Goal: Task Accomplishment & Management: Complete application form

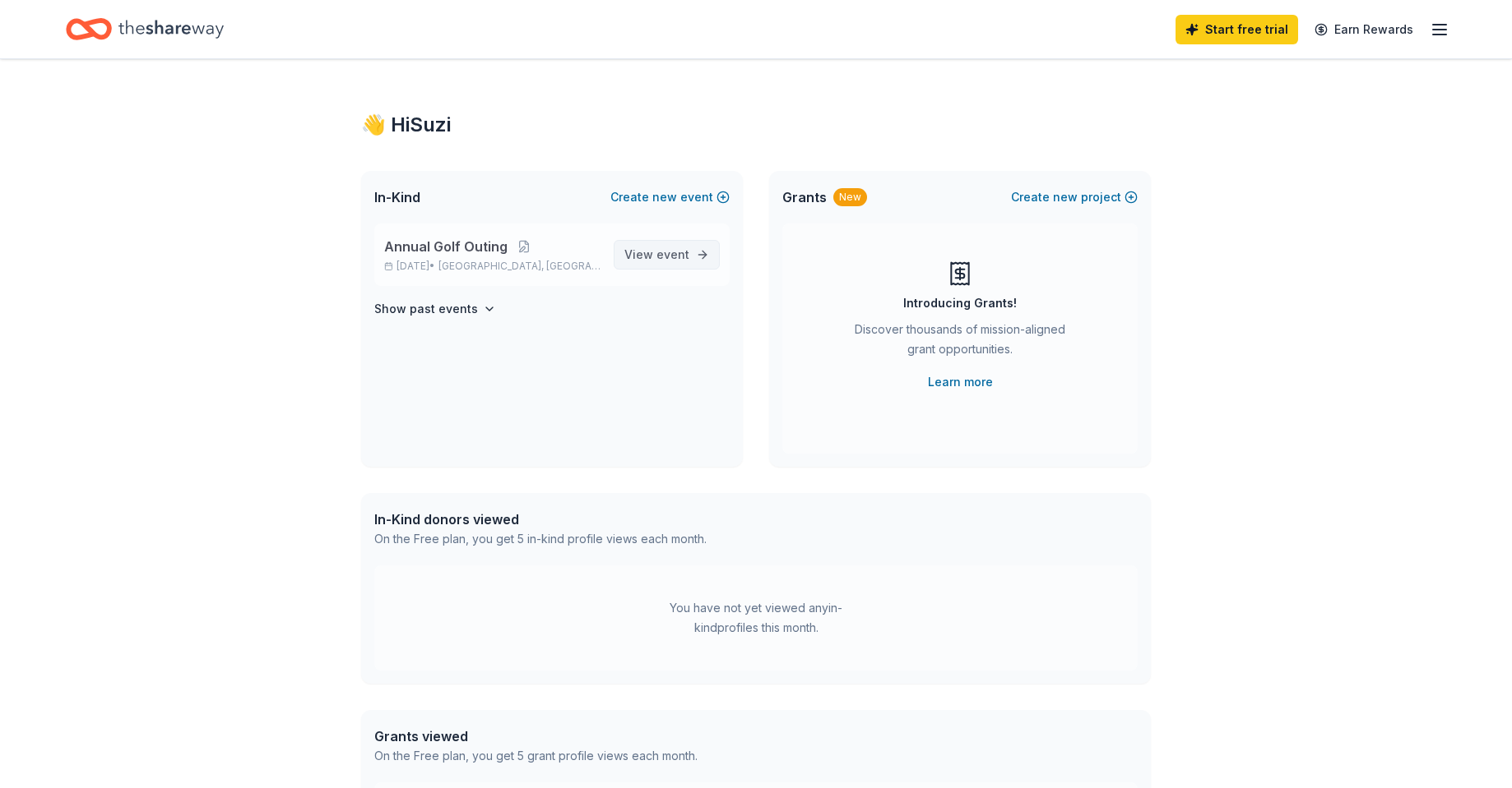
click at [680, 253] on span "event" at bounding box center [673, 255] width 33 height 14
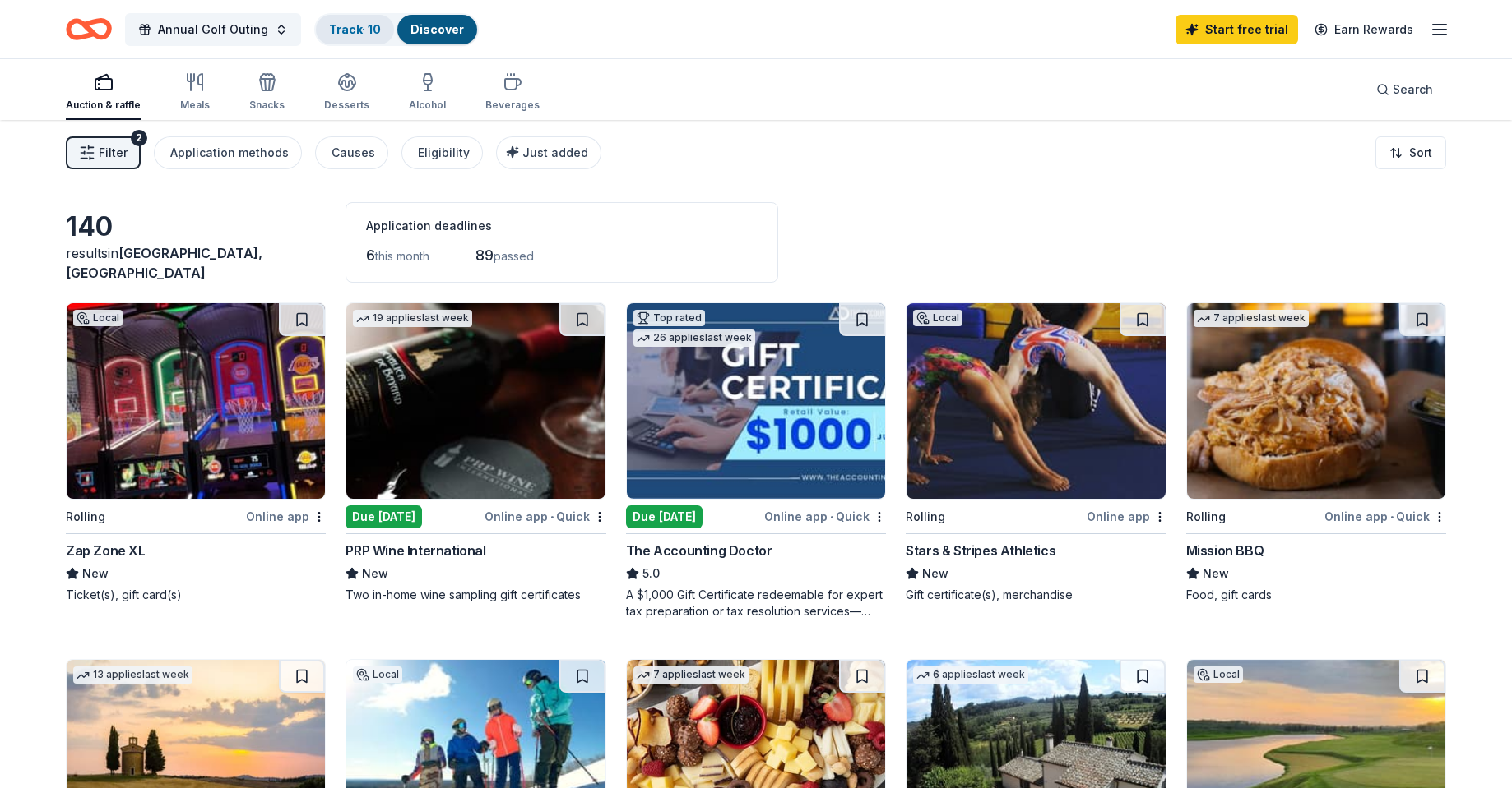
click at [352, 29] on link "Track · 10" at bounding box center [354, 29] width 52 height 14
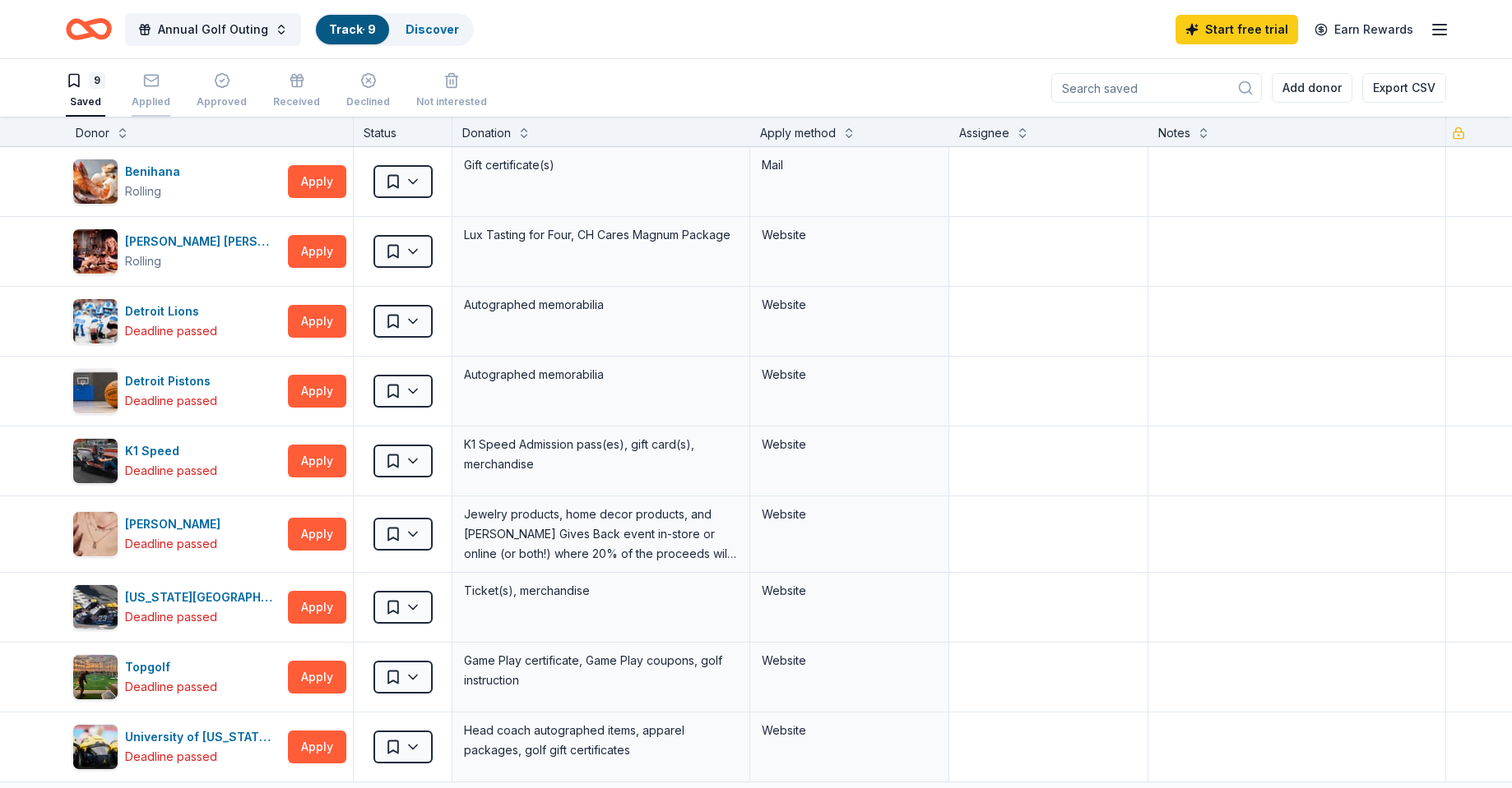
click at [156, 94] on div "Applied" at bounding box center [150, 90] width 38 height 36
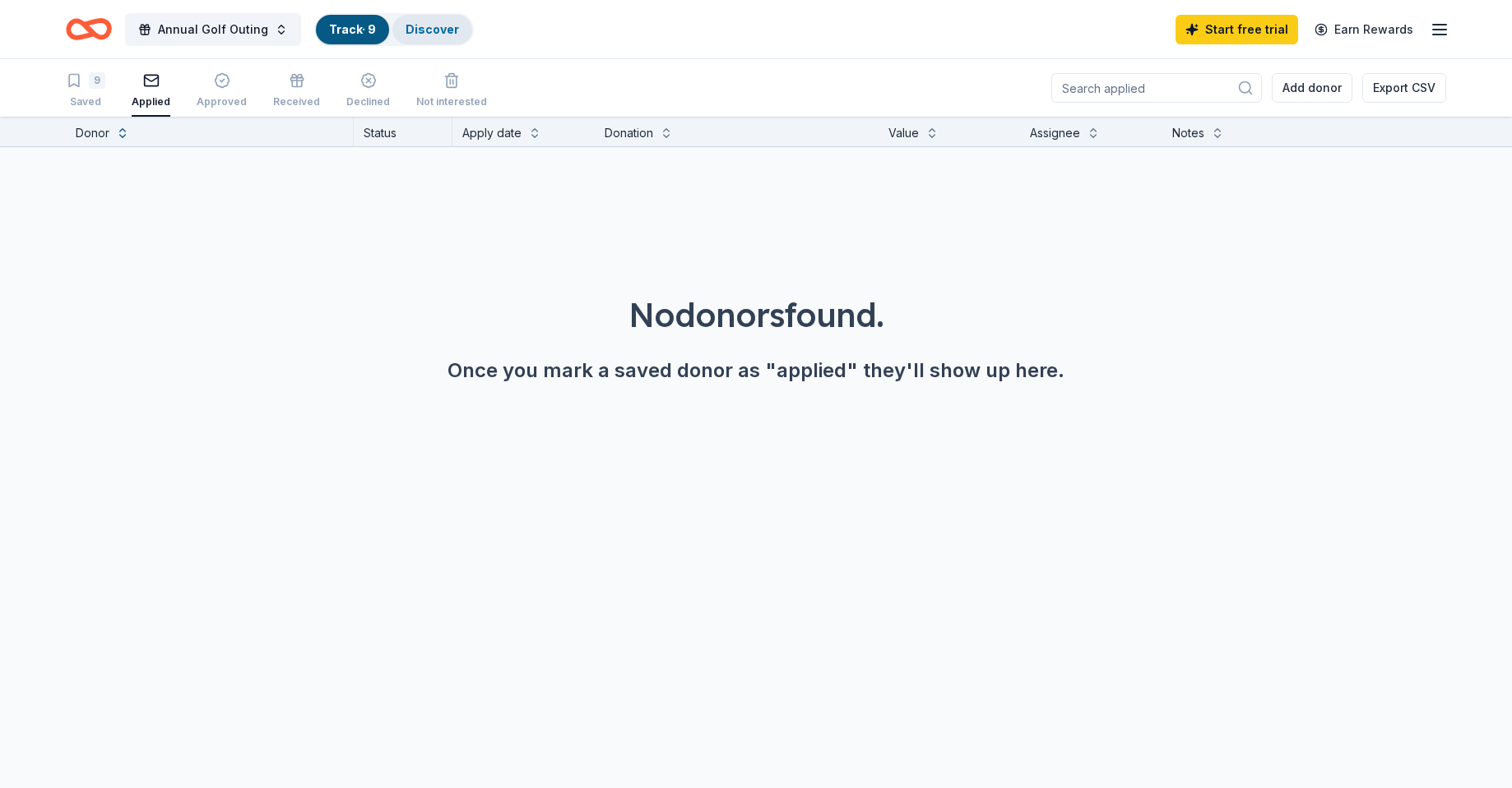
click at [431, 24] on link "Discover" at bounding box center [432, 29] width 54 height 14
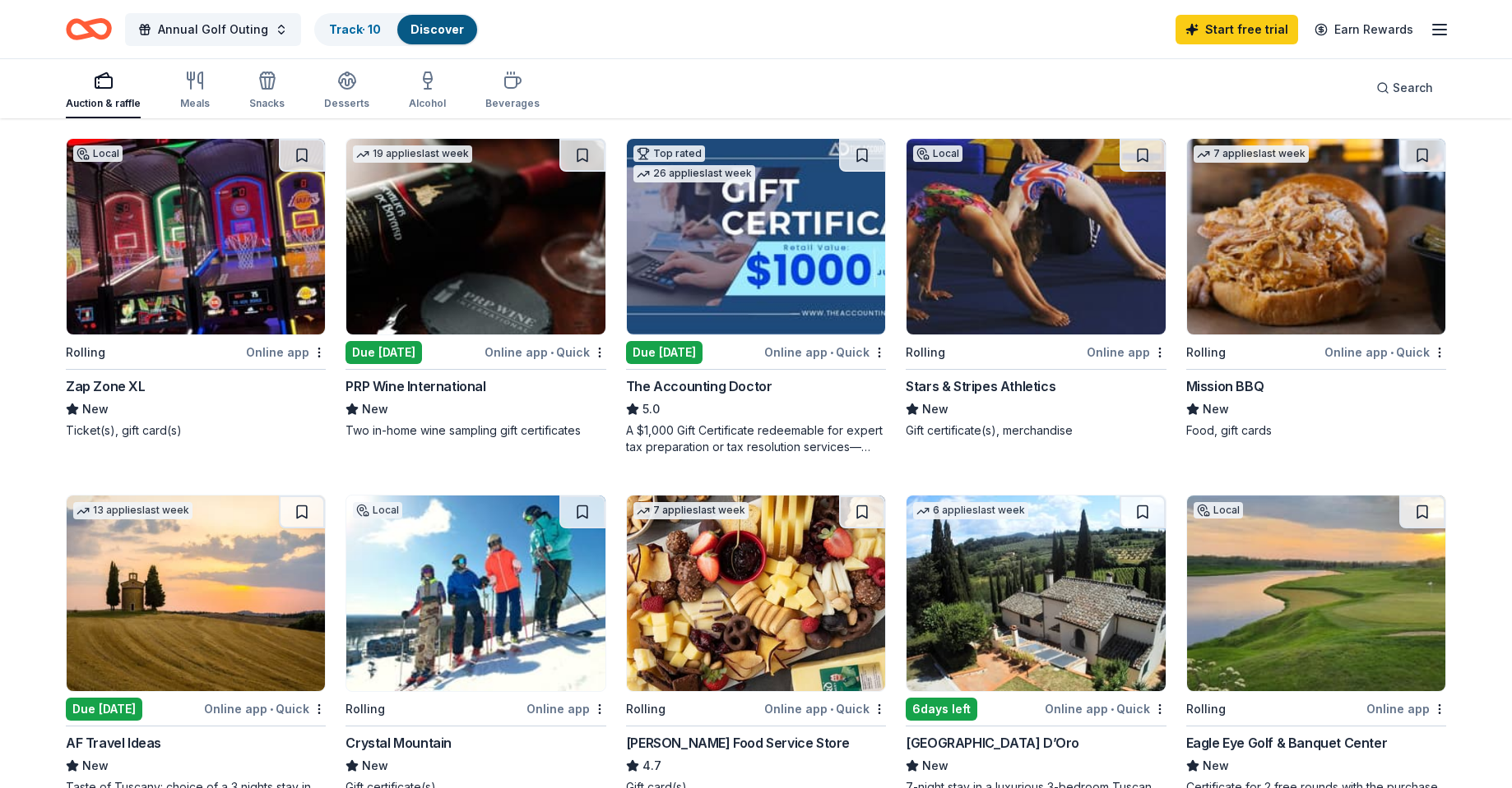
scroll to position [329, 0]
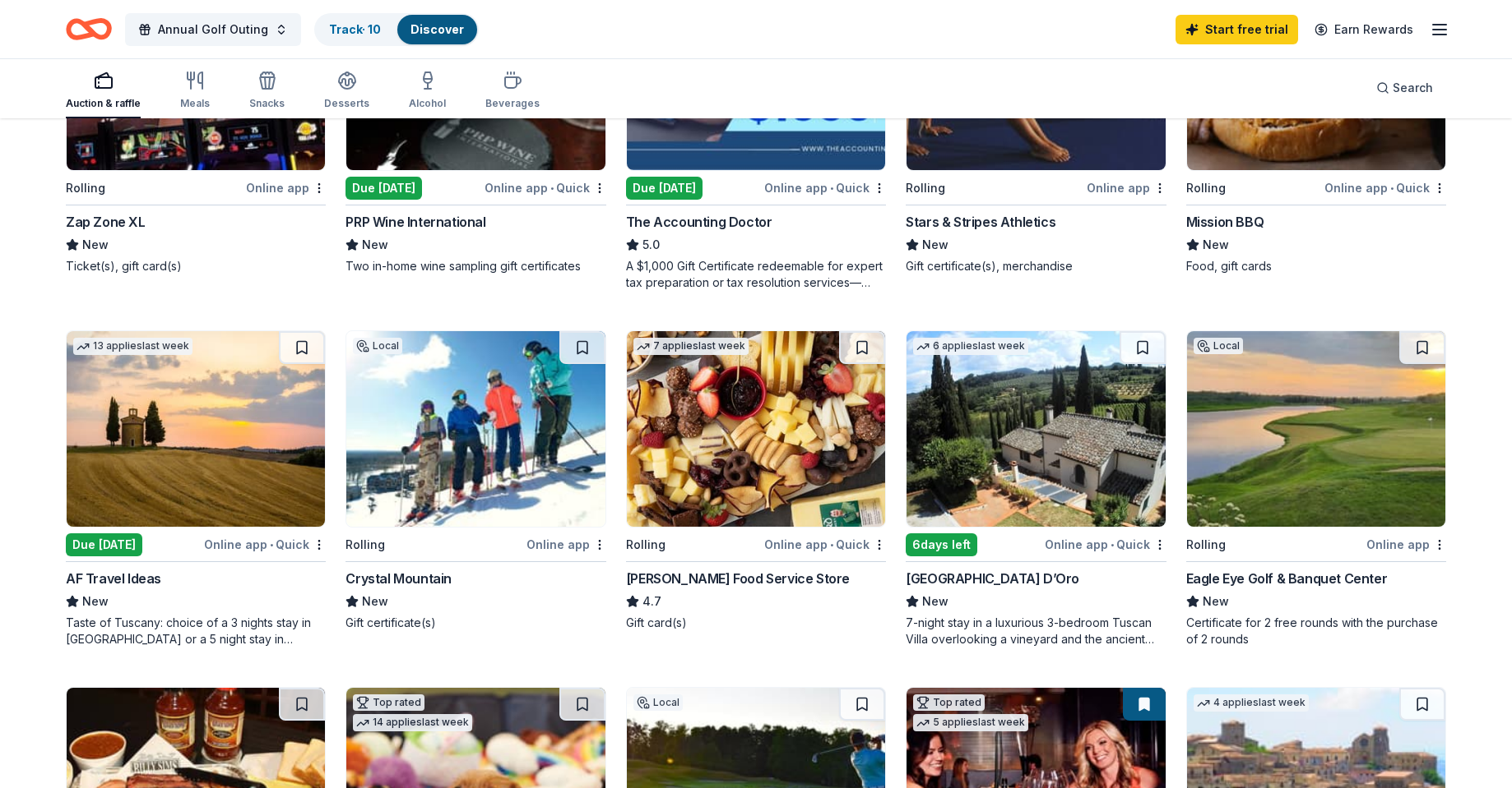
click at [456, 460] on img at bounding box center [476, 429] width 259 height 196
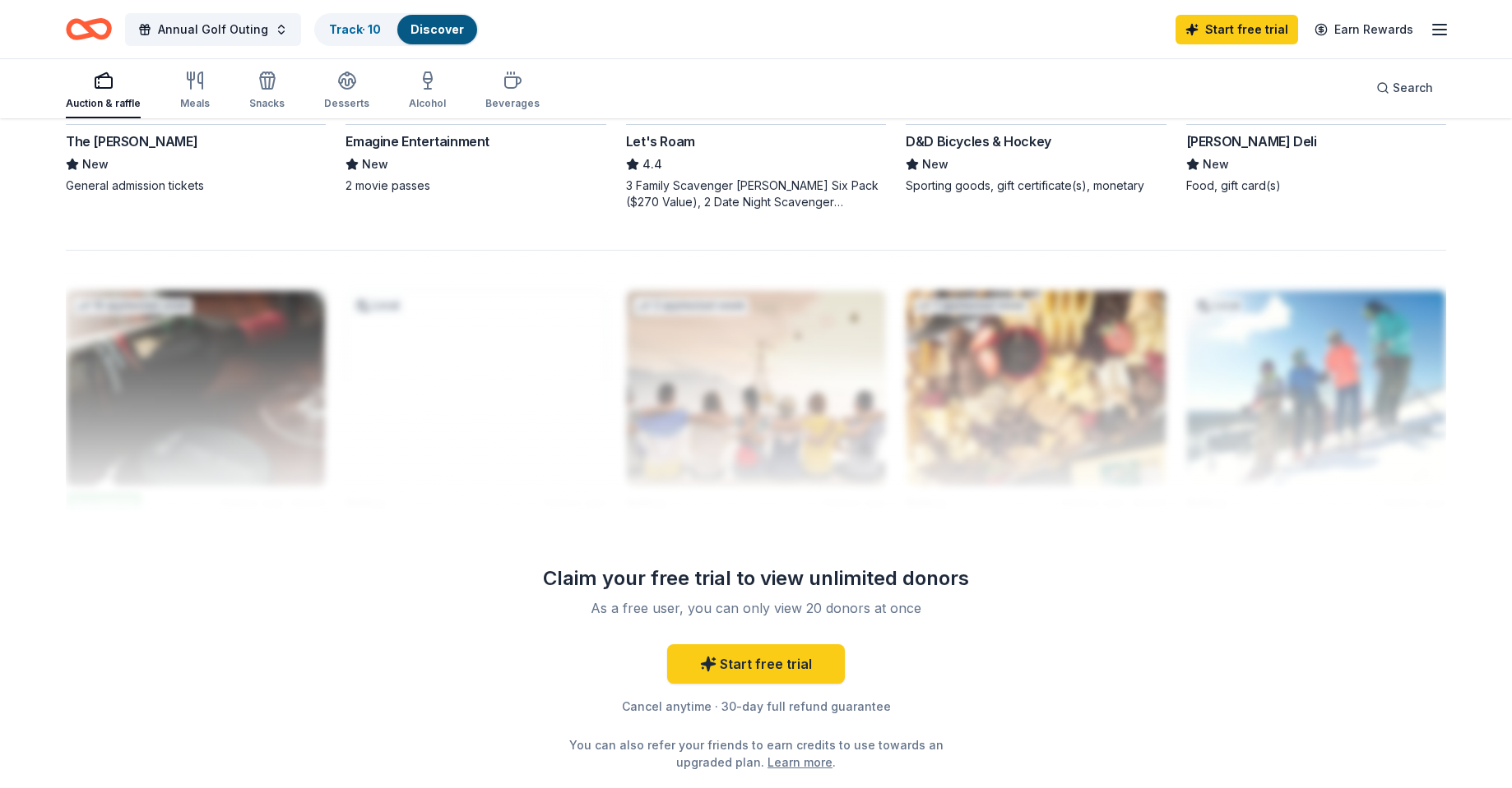
scroll to position [1562, 0]
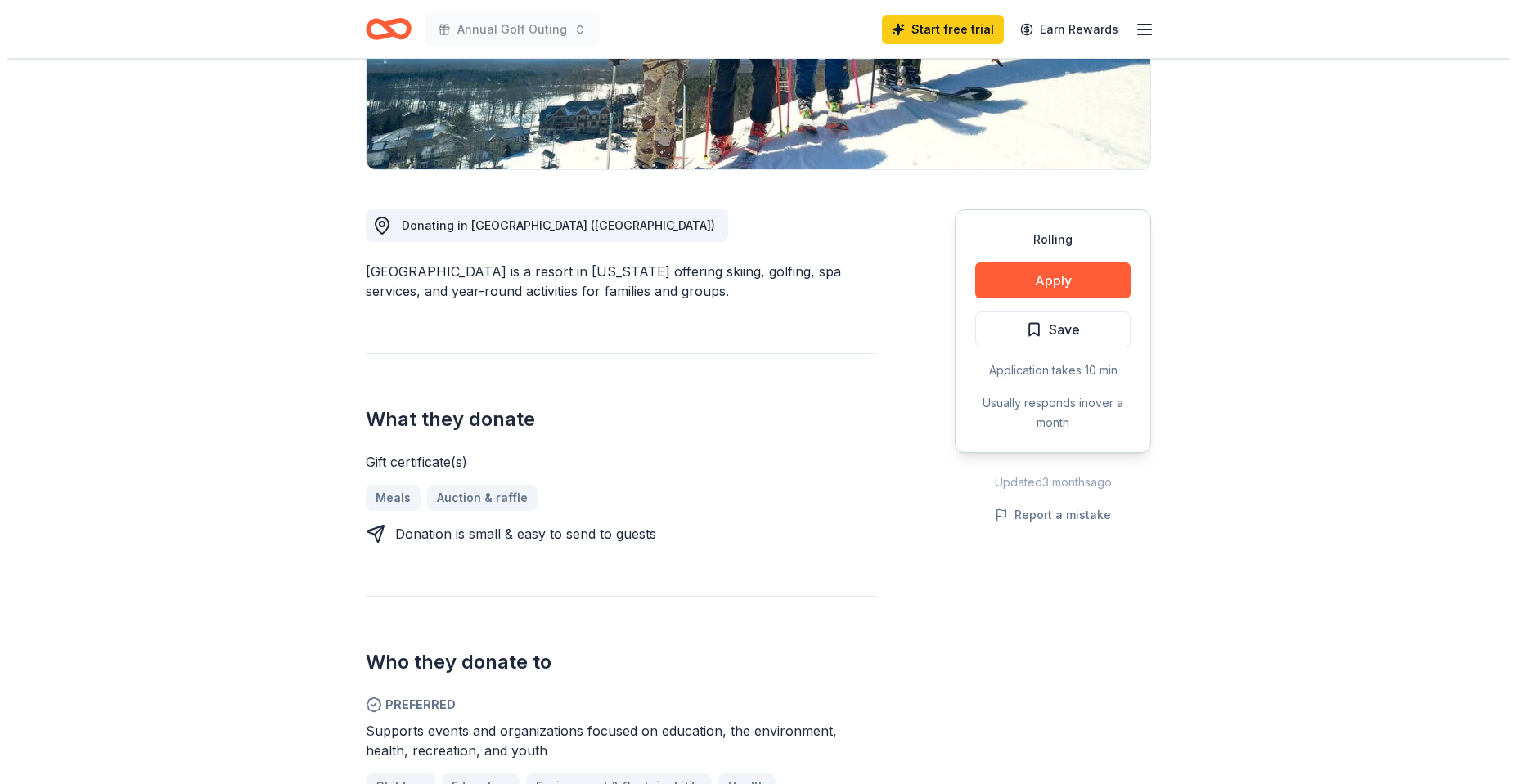
scroll to position [491, 0]
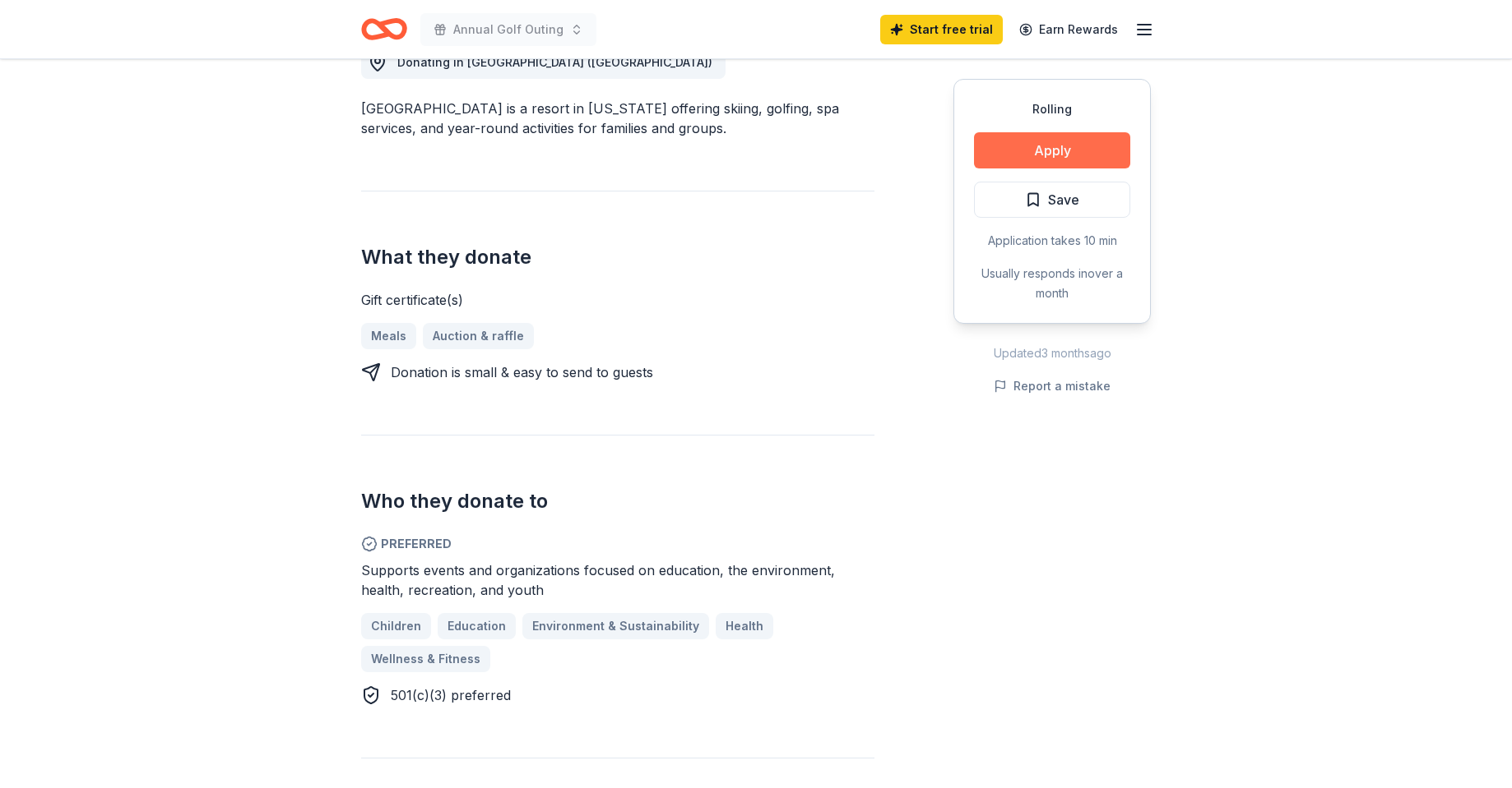
click at [1040, 147] on button "Apply" at bounding box center [1052, 150] width 157 height 36
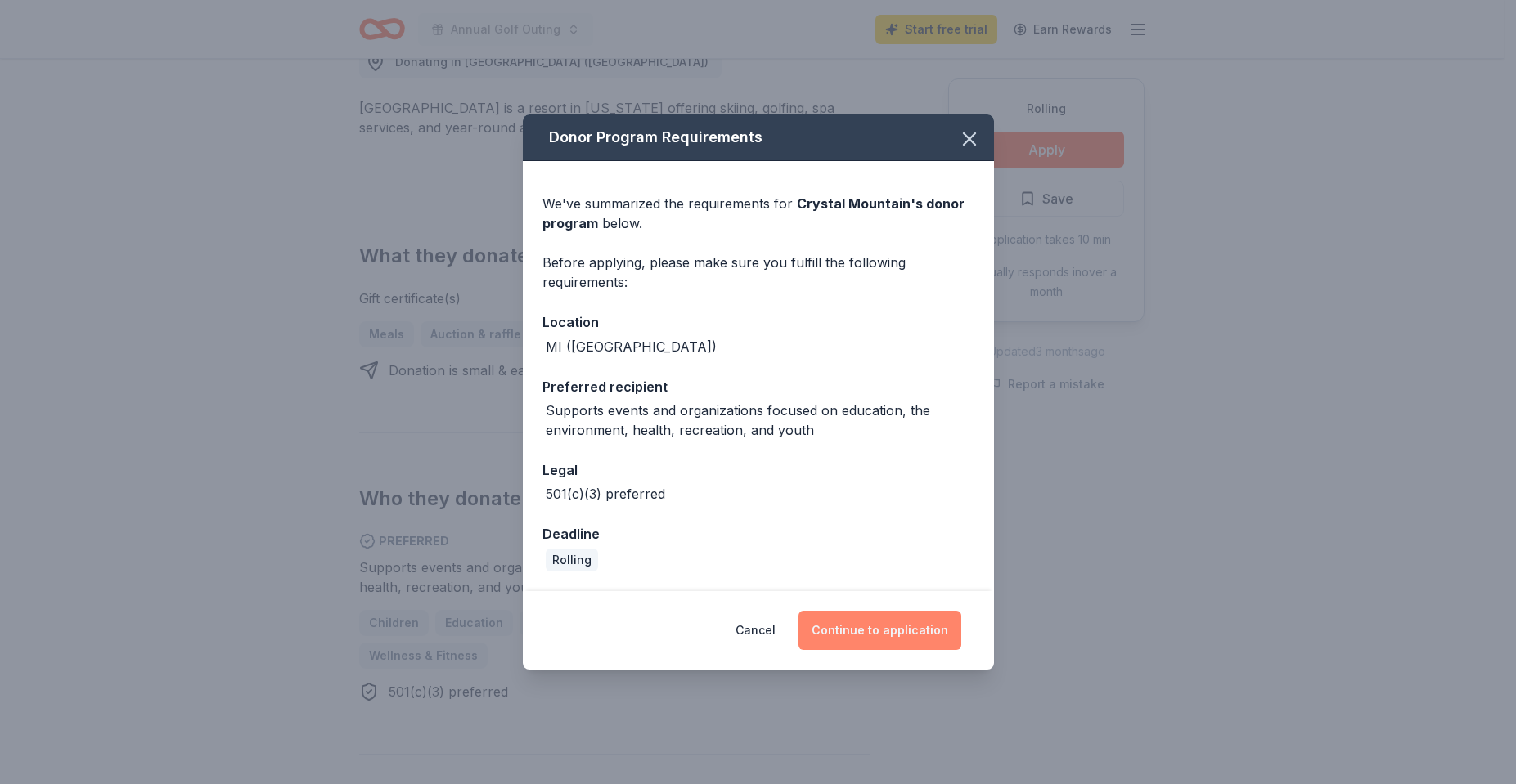
click at [879, 637] on button "Continue to application" at bounding box center [880, 630] width 163 height 39
